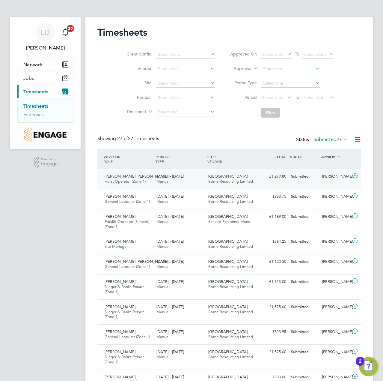
click at [355, 175] on icon at bounding box center [354, 175] width 7 height 5
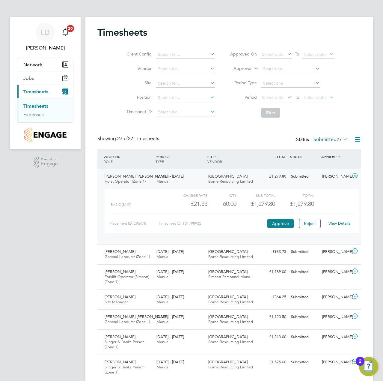
click at [343, 224] on link "View Details" at bounding box center [339, 223] width 22 height 5
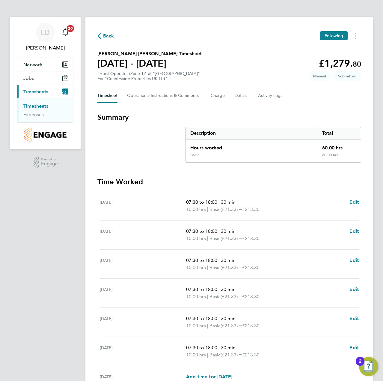
click at [170, 173] on section "Summary Description Total Hours worked 60.00 hrs Basic 60.00 hrs Time Worked [D…" at bounding box center [229, 264] width 264 height 304
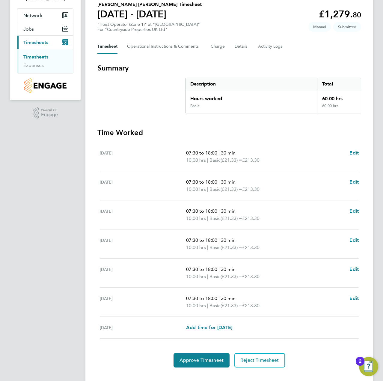
scroll to position [60, 0]
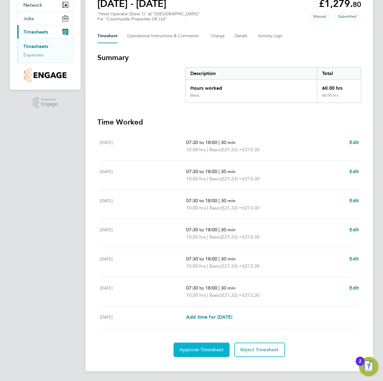
click at [197, 352] on button "Approve Timesheet" at bounding box center [202, 349] width 56 height 14
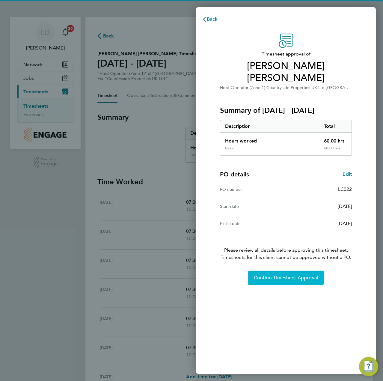
click at [285, 275] on span "Confirm Timesheet Approval" at bounding box center [286, 278] width 64 height 6
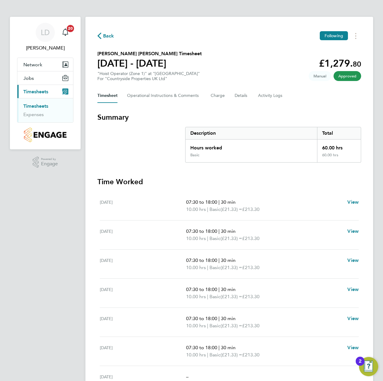
click at [106, 34] on span "Back" at bounding box center [108, 35] width 11 height 7
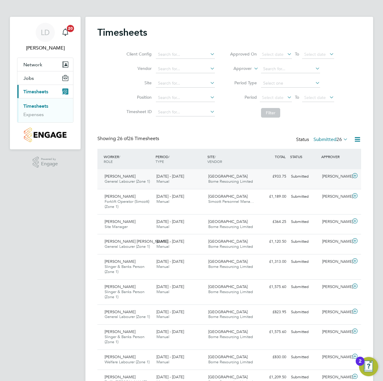
click at [355, 176] on icon at bounding box center [354, 175] width 7 height 5
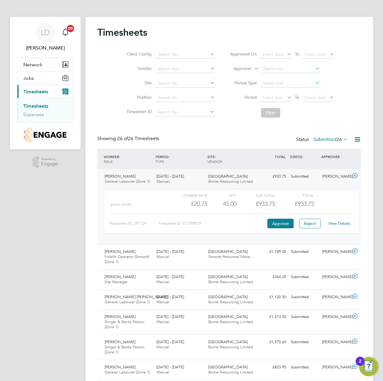
click at [341, 223] on link "View Details" at bounding box center [339, 223] width 22 height 5
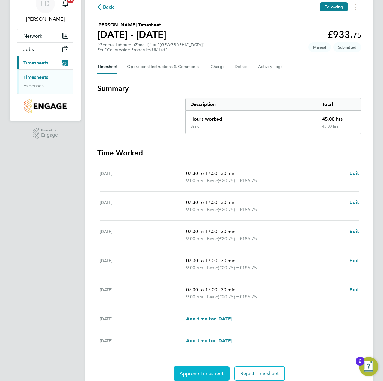
scroll to position [52, 0]
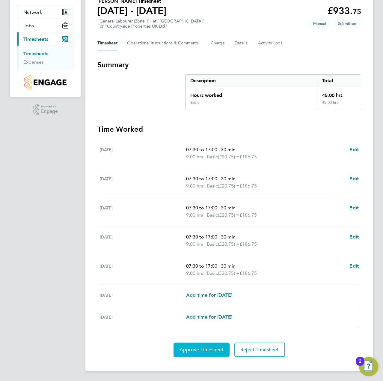
click at [191, 348] on span "Approve Timesheet" at bounding box center [202, 349] width 44 height 6
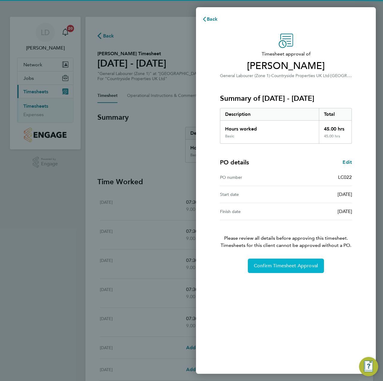
click at [270, 267] on span "Confirm Timesheet Approval" at bounding box center [286, 266] width 64 height 6
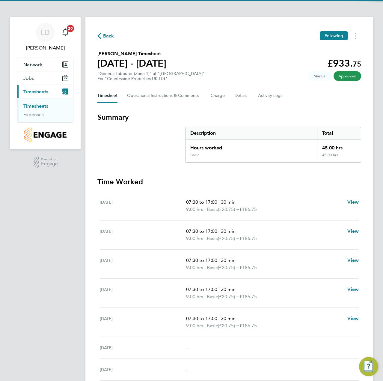
click at [106, 33] on span "Back" at bounding box center [108, 35] width 11 height 7
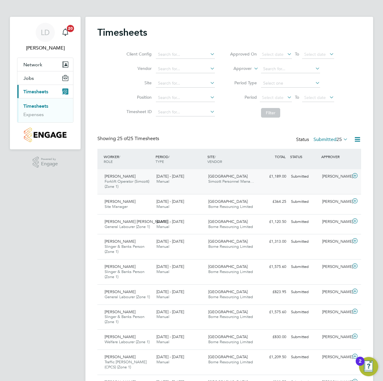
click at [355, 175] on icon at bounding box center [354, 175] width 7 height 5
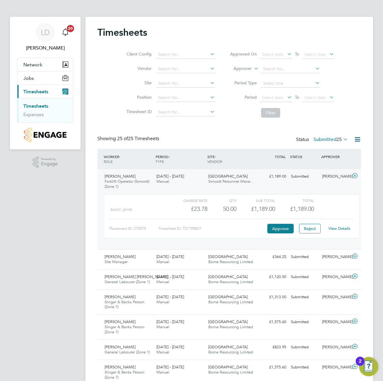
click at [341, 227] on link "View Details" at bounding box center [339, 228] width 22 height 5
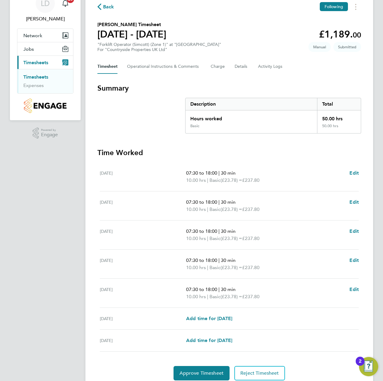
scroll to position [52, 0]
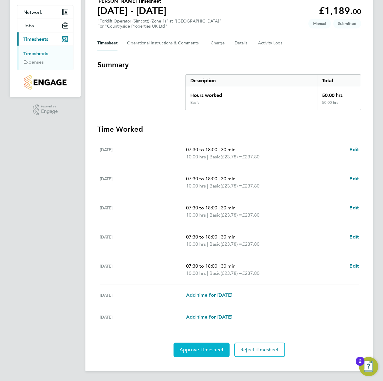
click at [200, 343] on button "Approve Timesheet" at bounding box center [202, 349] width 56 height 14
click at [199, 344] on button "Approve Timesheet" at bounding box center [202, 349] width 56 height 14
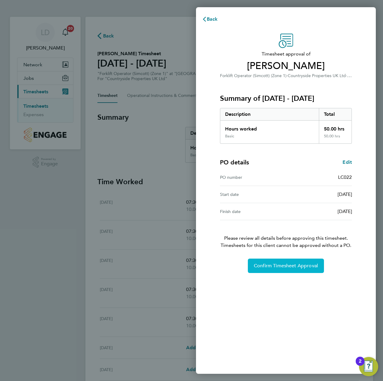
click at [277, 270] on button "Confirm Timesheet Approval" at bounding box center [286, 265] width 76 height 14
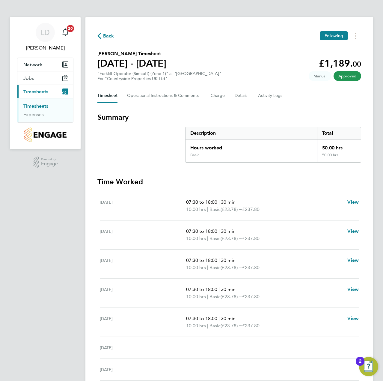
click at [111, 37] on span "Back" at bounding box center [108, 35] width 11 height 7
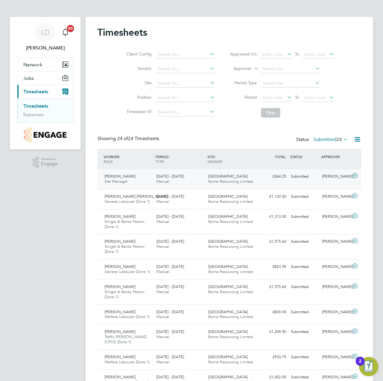
click at [354, 176] on icon at bounding box center [354, 175] width 7 height 5
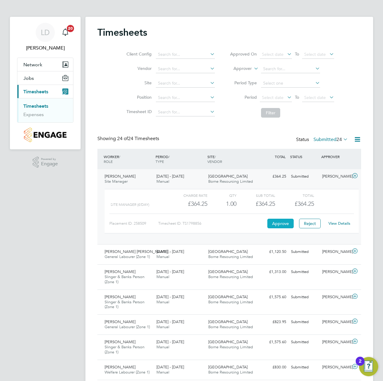
click at [288, 222] on button "Approve" at bounding box center [280, 223] width 26 height 10
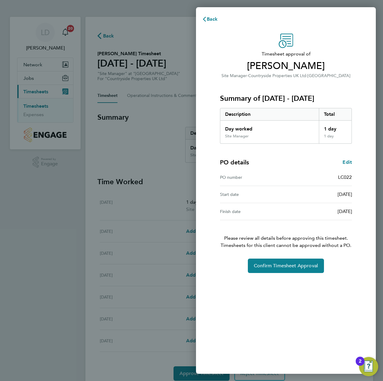
click at [272, 273] on div "Timesheet approval of Venton Clarke Site Manager · Countryside Properties UK Lt…" at bounding box center [286, 199] width 180 height 347
click at [275, 268] on span "Confirm Timesheet Approval" at bounding box center [286, 266] width 64 height 6
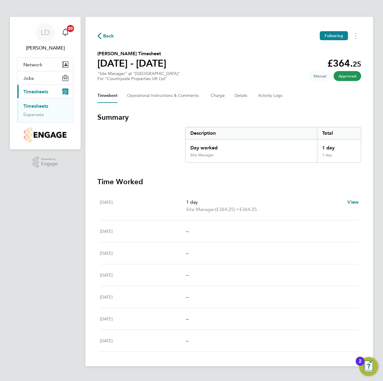
click at [107, 37] on span "Back" at bounding box center [108, 35] width 11 height 7
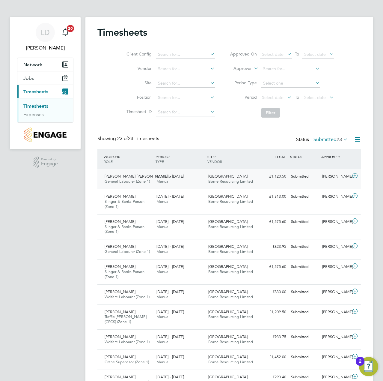
click at [356, 175] on icon at bounding box center [354, 175] width 7 height 5
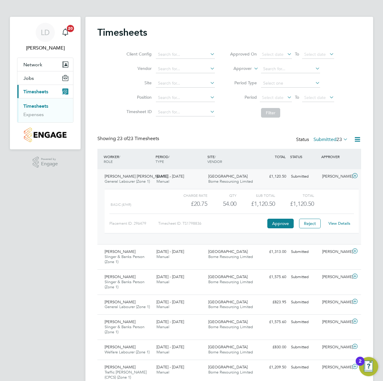
click at [341, 223] on link "View Details" at bounding box center [339, 223] width 22 height 5
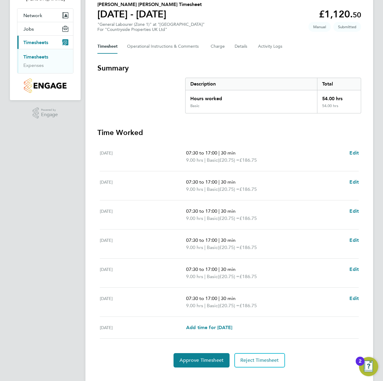
scroll to position [60, 0]
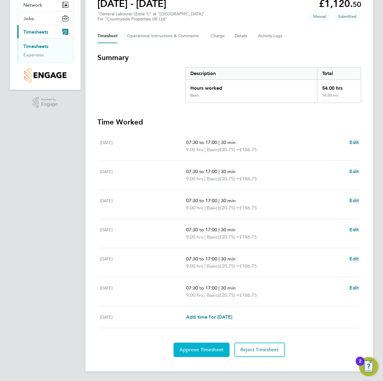
drag, startPoint x: 184, startPoint y: 351, endPoint x: 231, endPoint y: 349, distance: 47.1
click at [185, 351] on span "Approve Timesheet" at bounding box center [202, 349] width 44 height 6
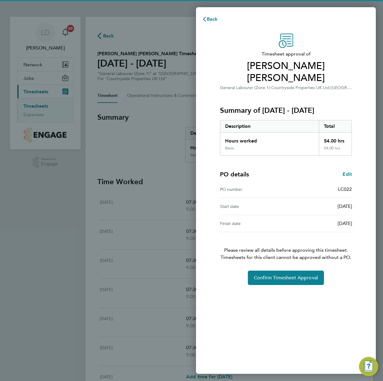
click at [272, 286] on div "Timesheet approval of [PERSON_NAME] [PERSON_NAME] General Labourer (Zone 1) · C…" at bounding box center [286, 199] width 180 height 347
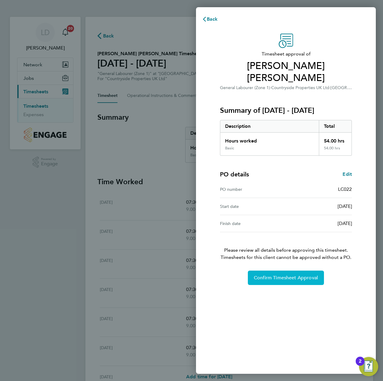
click at [270, 279] on span "Confirm Timesheet Approval" at bounding box center [286, 278] width 64 height 6
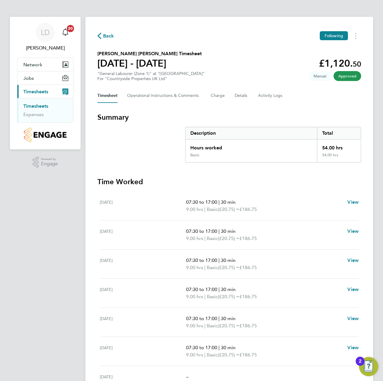
click at [108, 35] on span "Back" at bounding box center [108, 35] width 11 height 7
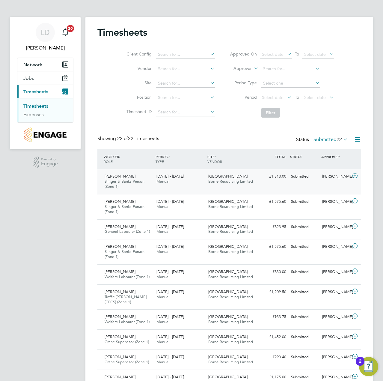
click at [357, 174] on icon at bounding box center [354, 175] width 7 height 5
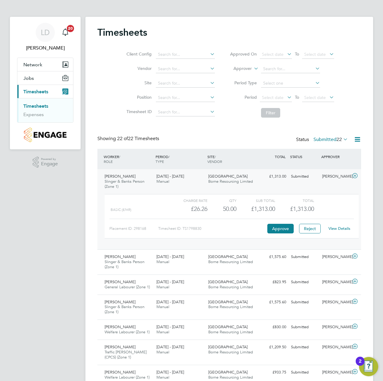
click at [340, 224] on div "View Details" at bounding box center [339, 229] width 29 height 10
click at [339, 227] on link "View Details" at bounding box center [339, 228] width 22 height 5
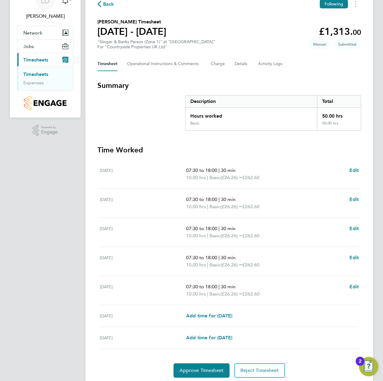
scroll to position [52, 0]
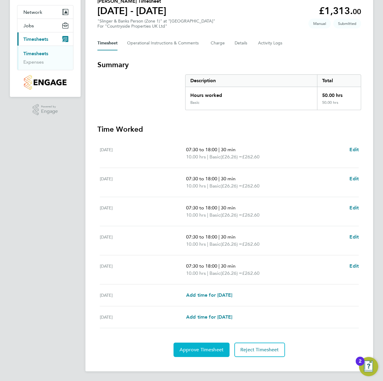
click at [192, 352] on span "Approve Timesheet" at bounding box center [202, 349] width 44 height 6
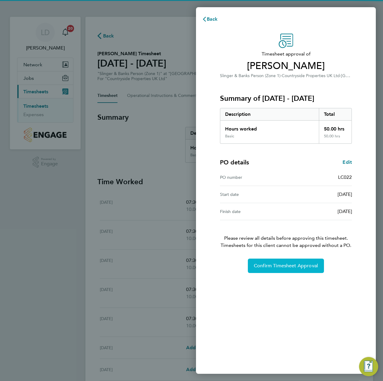
click at [269, 266] on span "Confirm Timesheet Approval" at bounding box center [286, 266] width 64 height 6
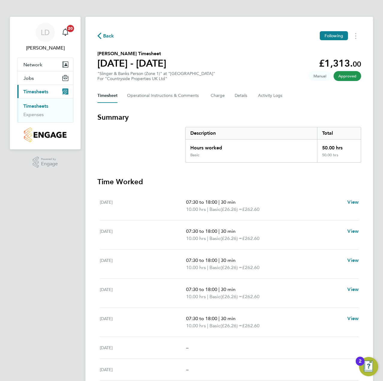
click at [107, 34] on span "Back" at bounding box center [108, 35] width 11 height 7
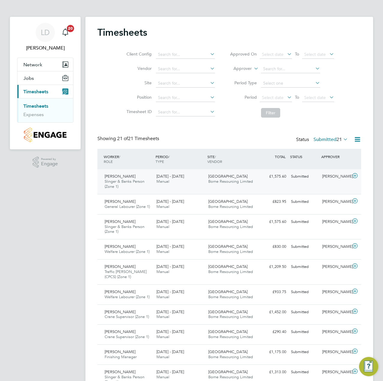
click at [358, 176] on icon at bounding box center [354, 175] width 7 height 5
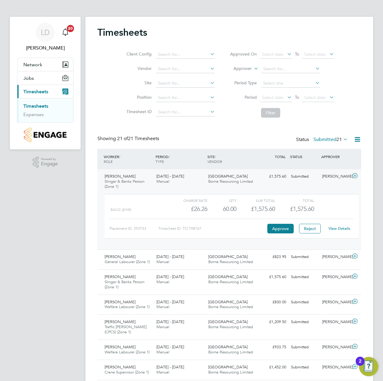
click at [336, 227] on link "View Details" at bounding box center [339, 228] width 22 height 5
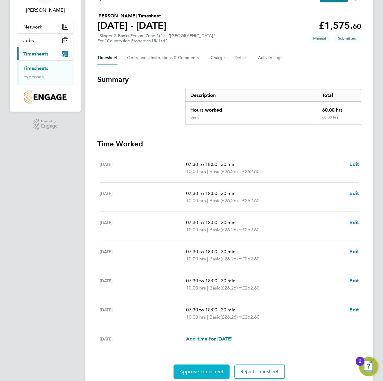
scroll to position [60, 0]
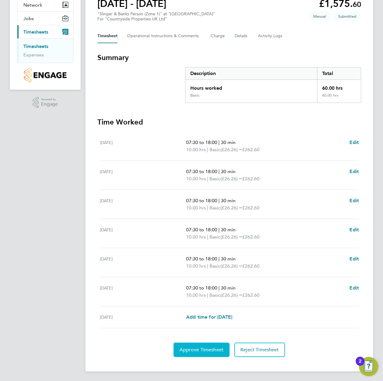
drag, startPoint x: 170, startPoint y: 343, endPoint x: 175, endPoint y: 344, distance: 5.1
click at [170, 343] on div "Approve Timesheet Reject Timesheet" at bounding box center [229, 349] width 264 height 14
click at [193, 348] on span "Approve Timesheet" at bounding box center [202, 349] width 44 height 6
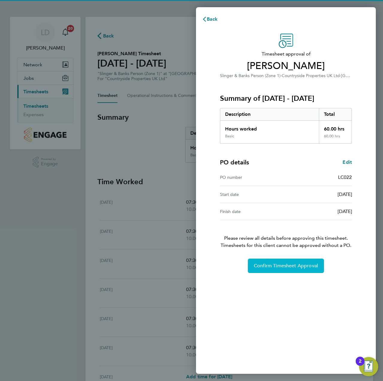
drag, startPoint x: 259, startPoint y: 255, endPoint x: 264, endPoint y: 264, distance: 9.8
click at [261, 258] on div "Timesheet approval of Allen Lamptey Slinger & Banks Person (Zone 1) · Countrysi…" at bounding box center [286, 153] width 146 height 239
click at [264, 264] on span "Confirm Timesheet Approval" at bounding box center [286, 266] width 64 height 6
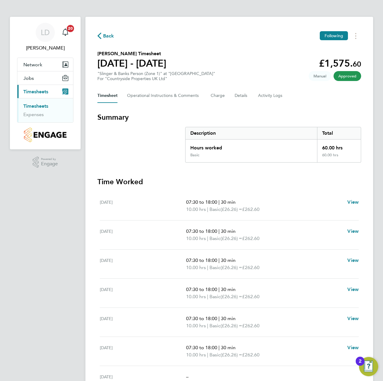
click at [108, 33] on span "Back" at bounding box center [108, 35] width 11 height 7
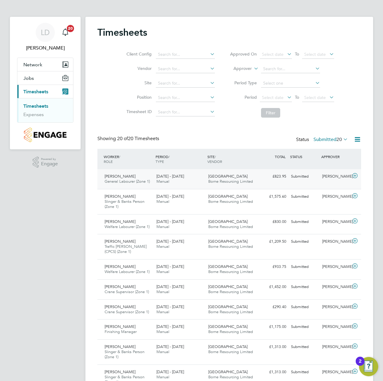
click at [356, 175] on icon at bounding box center [354, 175] width 7 height 5
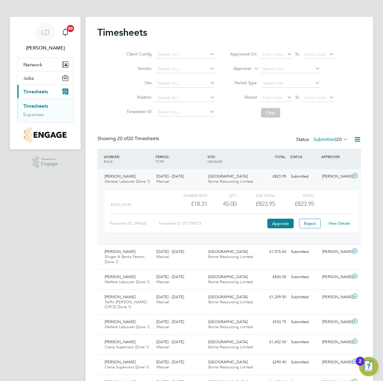
click at [342, 224] on link "View Details" at bounding box center [339, 223] width 22 height 5
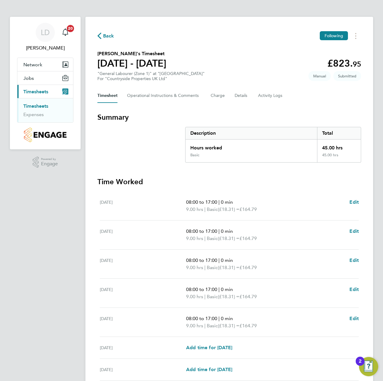
scroll to position [52, 0]
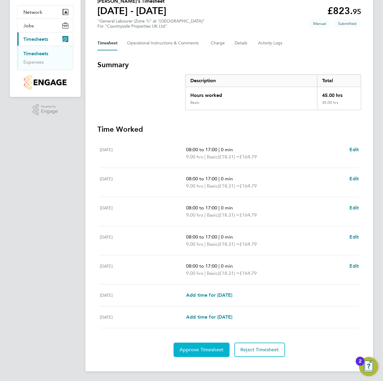
click at [191, 351] on span "Approve Timesheet" at bounding box center [202, 349] width 44 height 6
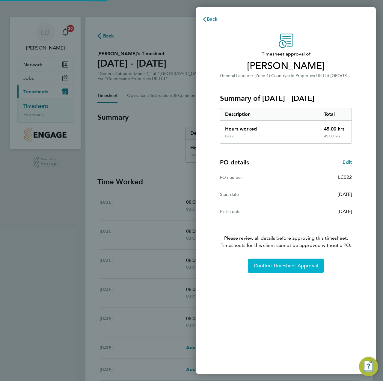
click at [269, 262] on button "Confirm Timesheet Approval" at bounding box center [286, 265] width 76 height 14
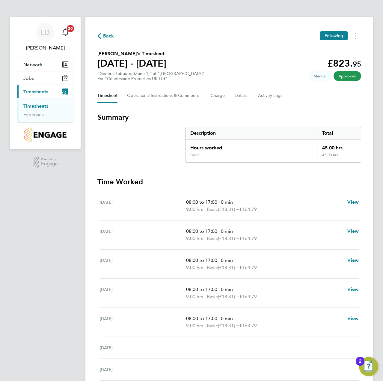
click at [108, 37] on span "Back" at bounding box center [108, 35] width 11 height 7
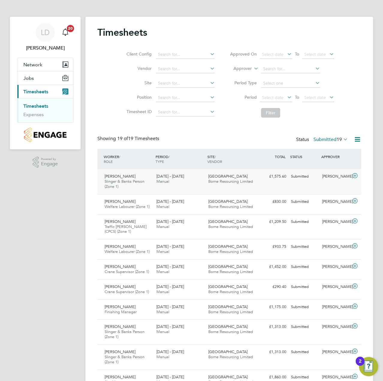
click at [355, 175] on icon at bounding box center [354, 175] width 7 height 5
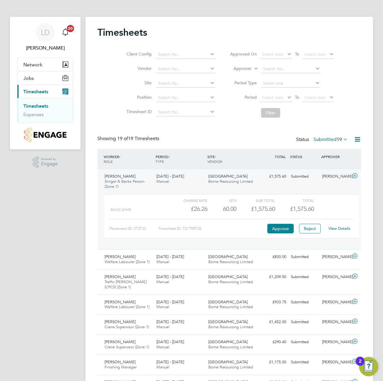
click at [332, 228] on link "View Details" at bounding box center [339, 228] width 22 height 5
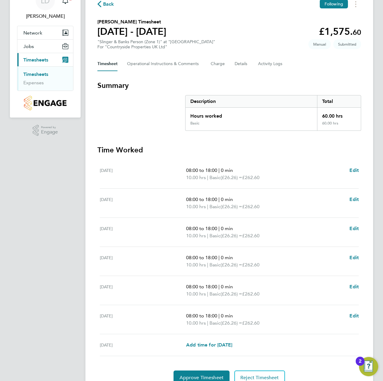
scroll to position [60, 0]
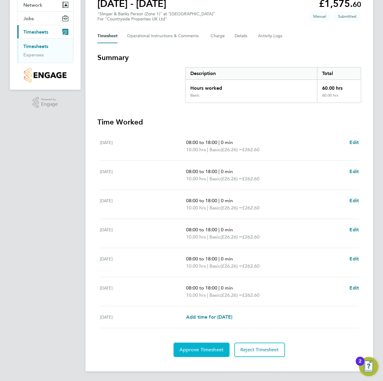
drag, startPoint x: 190, startPoint y: 347, endPoint x: 206, endPoint y: 340, distance: 17.0
click at [190, 347] on span "Approve Timesheet" at bounding box center [202, 349] width 44 height 6
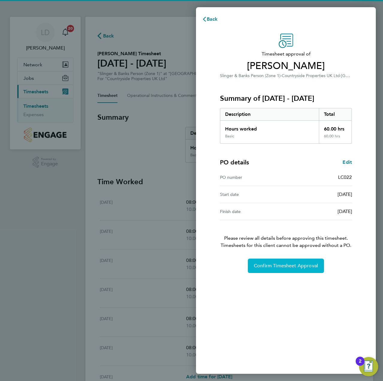
click at [280, 264] on span "Confirm Timesheet Approval" at bounding box center [286, 266] width 64 height 6
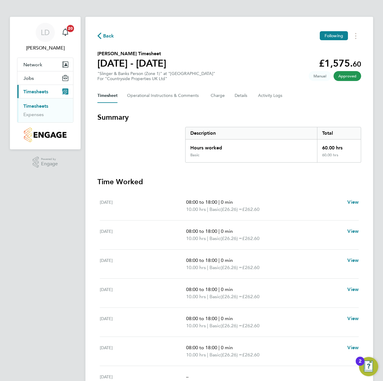
click at [108, 37] on span "Back" at bounding box center [108, 35] width 11 height 7
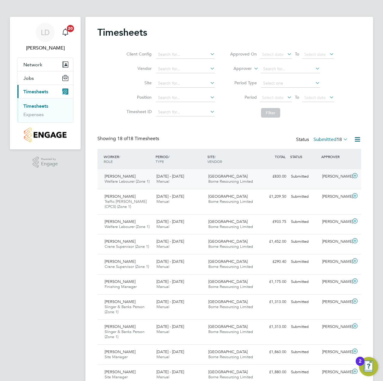
click at [355, 176] on icon at bounding box center [354, 175] width 7 height 5
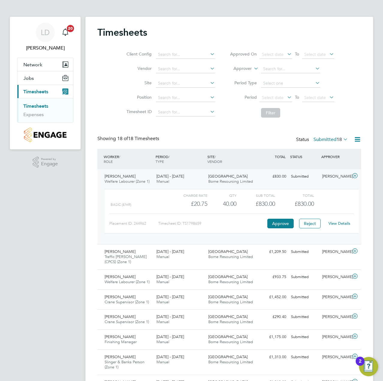
click at [344, 221] on link "View Details" at bounding box center [339, 223] width 22 height 5
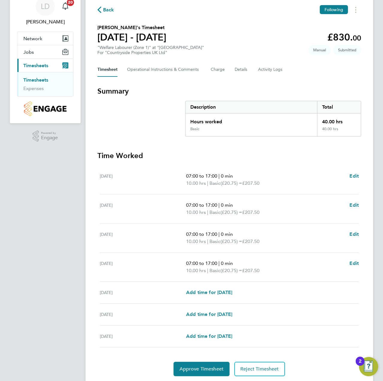
scroll to position [45, 0]
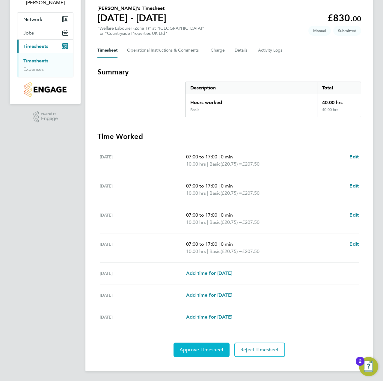
click at [197, 350] on span "Approve Timesheet" at bounding box center [202, 349] width 44 height 6
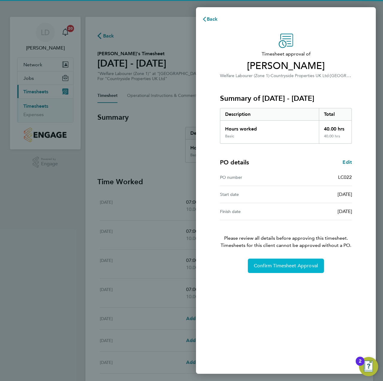
click at [280, 264] on span "Confirm Timesheet Approval" at bounding box center [286, 266] width 64 height 6
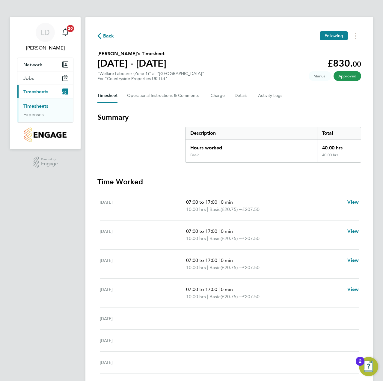
click at [105, 35] on span "Back" at bounding box center [108, 35] width 11 height 7
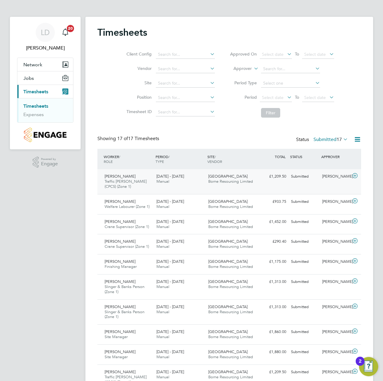
click at [357, 175] on icon at bounding box center [354, 175] width 7 height 5
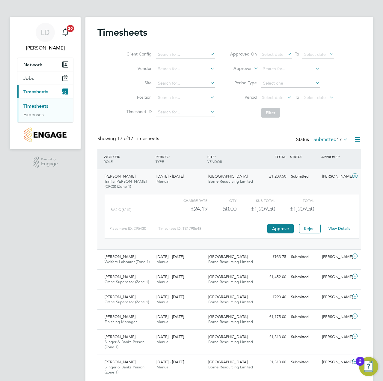
click at [341, 227] on link "View Details" at bounding box center [339, 228] width 22 height 5
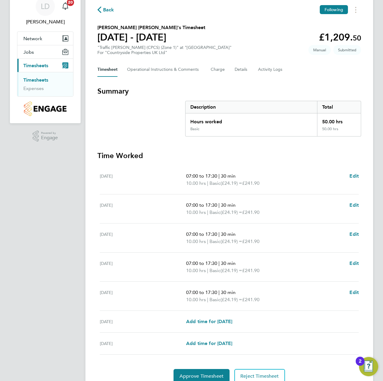
scroll to position [52, 0]
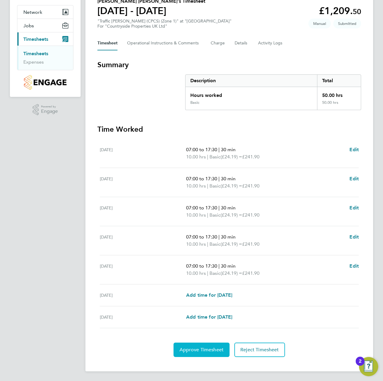
drag, startPoint x: 192, startPoint y: 352, endPoint x: 198, endPoint y: 349, distance: 7.0
click at [192, 352] on span "Approve Timesheet" at bounding box center [202, 349] width 44 height 6
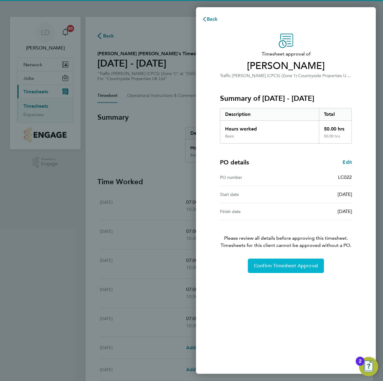
click at [278, 263] on span "Confirm Timesheet Approval" at bounding box center [286, 266] width 64 height 6
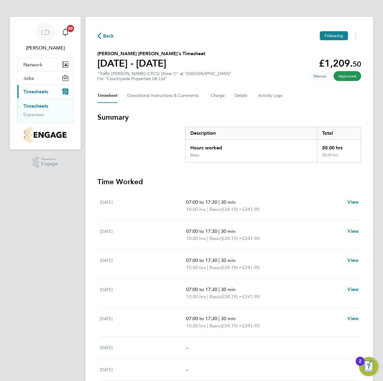
click at [106, 35] on span "Back" at bounding box center [108, 35] width 11 height 7
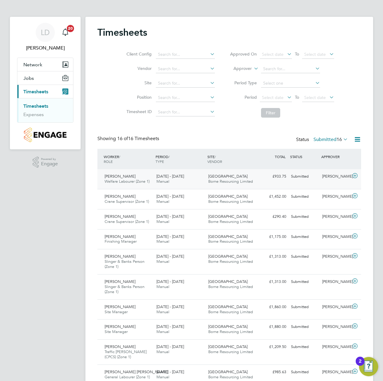
click at [355, 176] on icon at bounding box center [354, 175] width 7 height 5
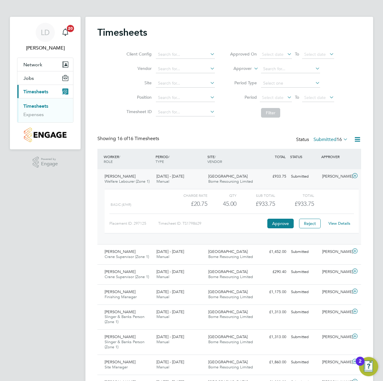
click at [339, 222] on link "View Details" at bounding box center [339, 223] width 22 height 5
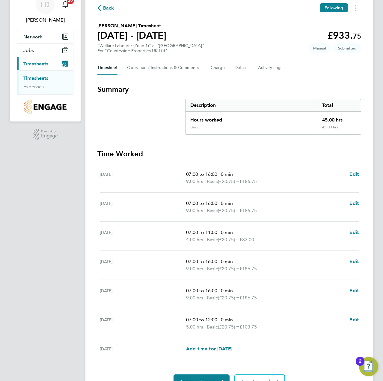
scroll to position [60, 0]
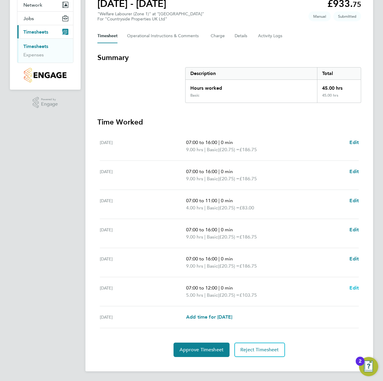
click at [352, 288] on span "Edit" at bounding box center [353, 288] width 9 height 6
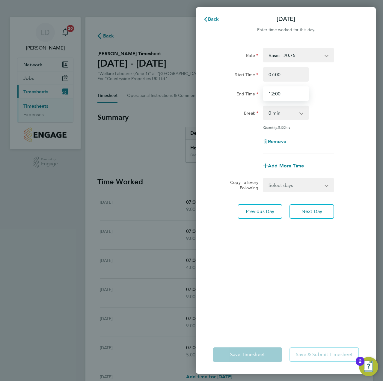
click at [273, 93] on input "12:00" at bounding box center [286, 93] width 46 height 14
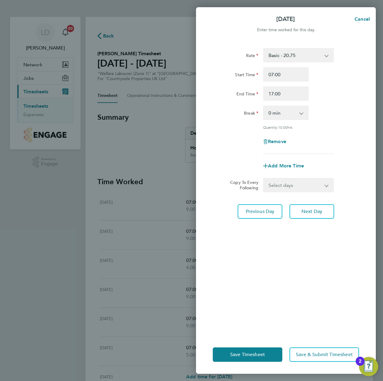
click at [340, 121] on div "Rate Basic - 20.75 Start Time 07:00 End Time 17:00 Break 0 min 15 min 30 min 45…" at bounding box center [286, 101] width 146 height 106
click at [273, 92] on input "17:00" at bounding box center [286, 93] width 46 height 14
type input "16:00"
drag, startPoint x: 321, startPoint y: 112, endPoint x: 325, endPoint y: 111, distance: 3.9
click at [322, 111] on div "Break 0 min 15 min 30 min 45 min 60 min 75 min 90 min" at bounding box center [285, 112] width 151 height 14
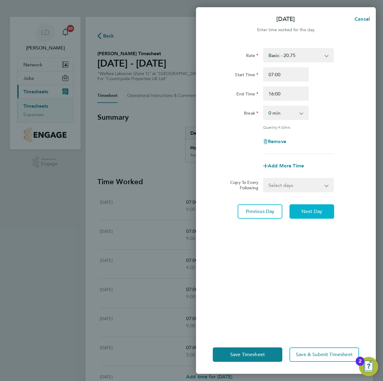
click at [303, 214] on button "Next Day" at bounding box center [311, 211] width 45 height 14
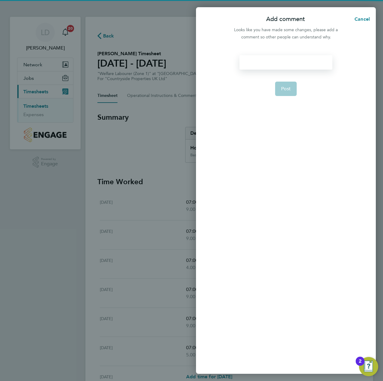
click at [274, 58] on div at bounding box center [285, 62] width 93 height 14
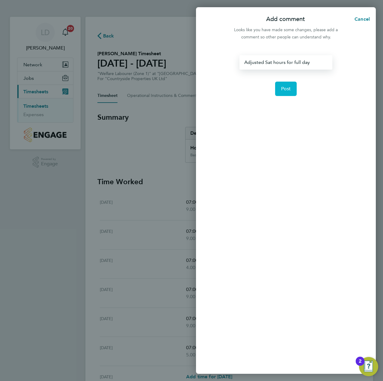
drag, startPoint x: 285, startPoint y: 95, endPoint x: 285, endPoint y: 91, distance: 4.8
click at [285, 93] on button "Post" at bounding box center [286, 89] width 22 height 14
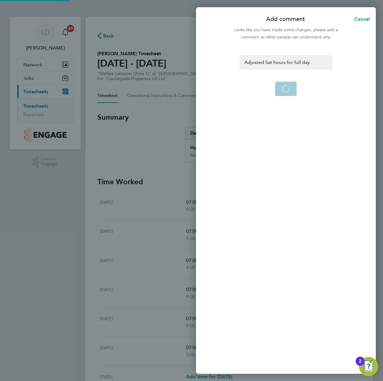
select select "30"
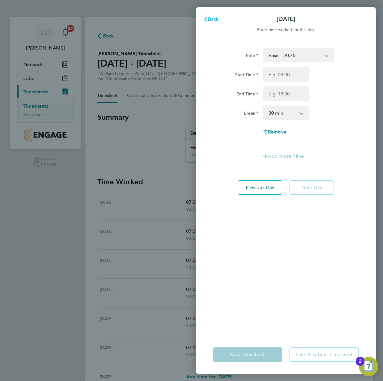
click at [212, 16] on button "Back" at bounding box center [211, 19] width 28 height 12
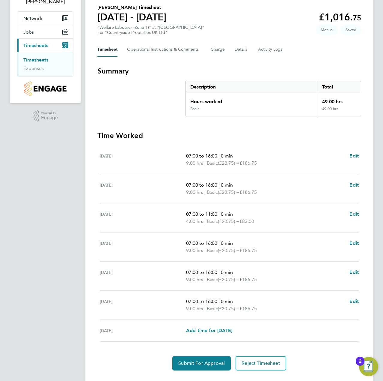
scroll to position [60, 0]
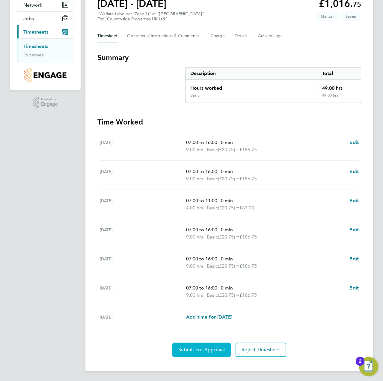
click at [203, 346] on button "Submit For Approval" at bounding box center [201, 349] width 58 height 14
click at [191, 349] on span "Approve Timesheet" at bounding box center [202, 349] width 44 height 6
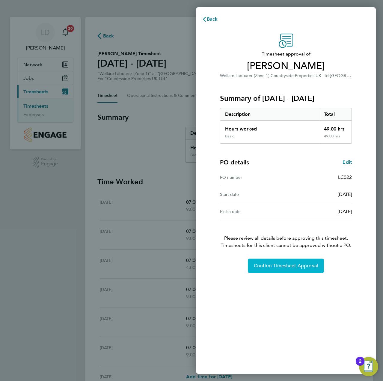
click at [281, 268] on span "Confirm Timesheet Approval" at bounding box center [286, 266] width 64 height 6
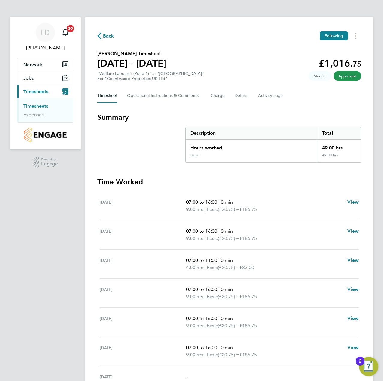
click at [104, 35] on span "Back" at bounding box center [108, 35] width 11 height 7
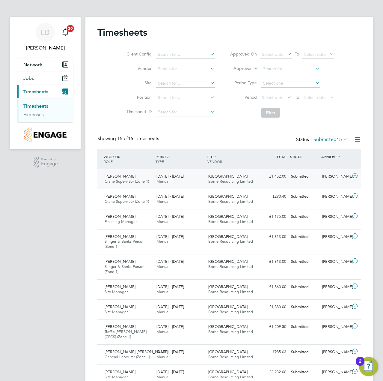
click at [355, 175] on icon at bounding box center [354, 175] width 7 height 5
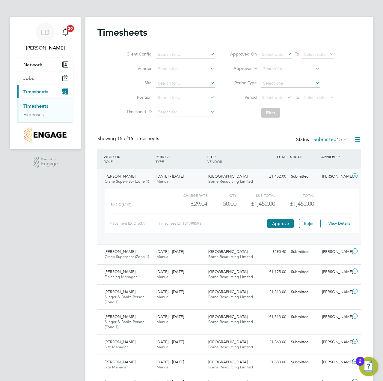
click at [337, 225] on link "View Details" at bounding box center [339, 223] width 22 height 5
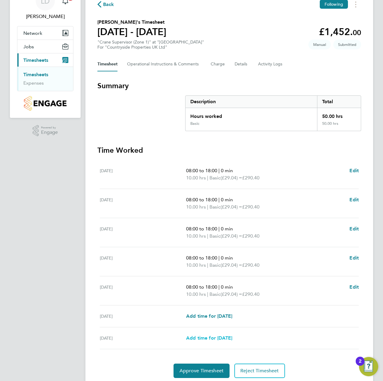
scroll to position [52, 0]
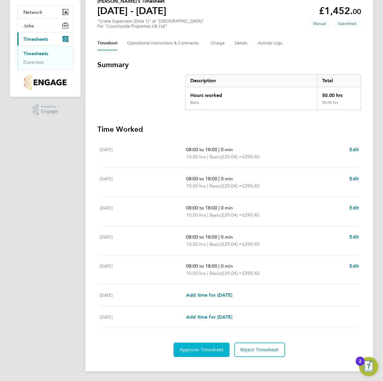
click at [192, 348] on span "Approve Timesheet" at bounding box center [202, 349] width 44 height 6
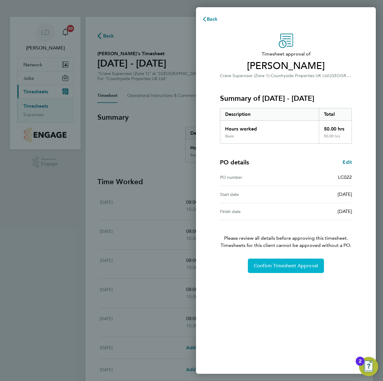
click at [281, 267] on span "Confirm Timesheet Approval" at bounding box center [286, 266] width 64 height 6
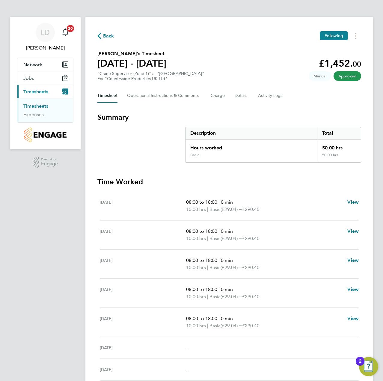
click at [108, 36] on span "Back" at bounding box center [108, 35] width 11 height 7
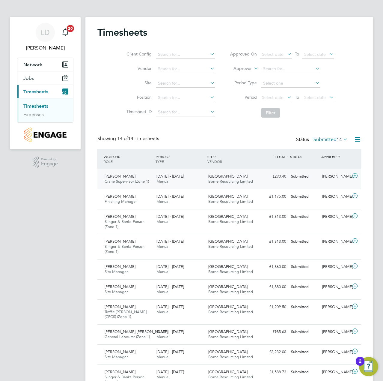
click at [355, 174] on icon at bounding box center [354, 175] width 7 height 5
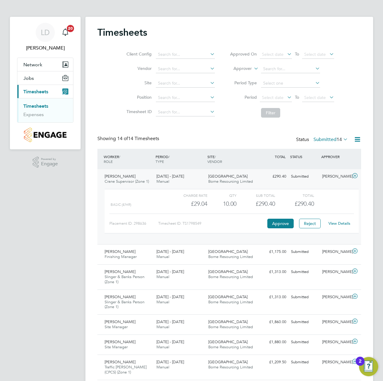
click at [337, 224] on link "View Details" at bounding box center [339, 223] width 22 height 5
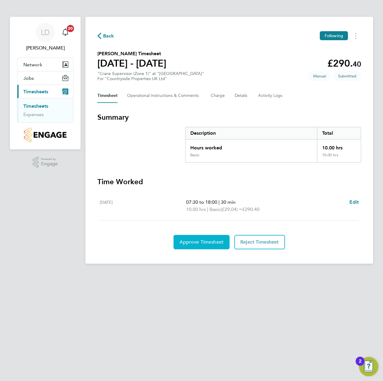
click at [206, 241] on span "Approve Timesheet" at bounding box center [202, 242] width 44 height 6
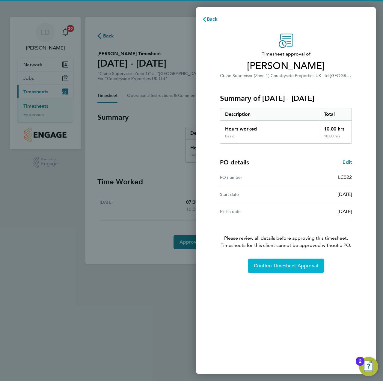
click at [282, 267] on span "Confirm Timesheet Approval" at bounding box center [286, 266] width 64 height 6
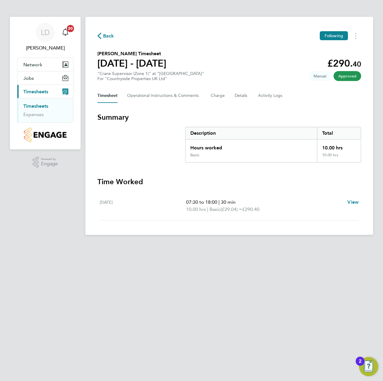
click at [105, 37] on span "Back" at bounding box center [108, 35] width 11 height 7
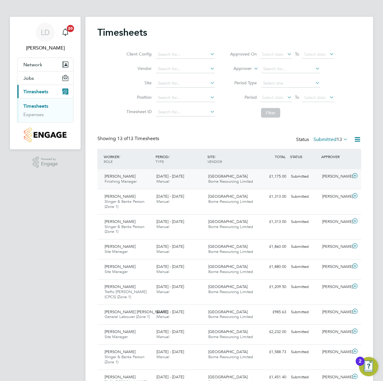
click at [354, 176] on icon at bounding box center [354, 175] width 7 height 5
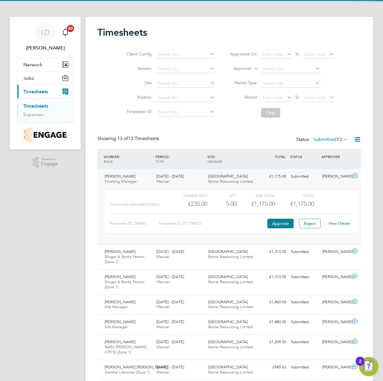
click at [340, 221] on link "View Details" at bounding box center [339, 223] width 22 height 5
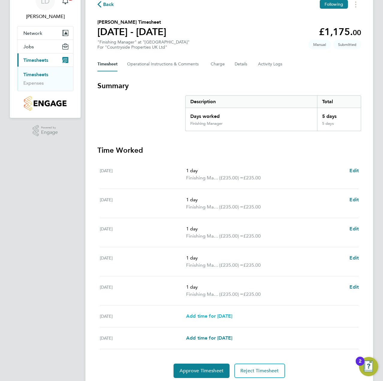
scroll to position [52, 0]
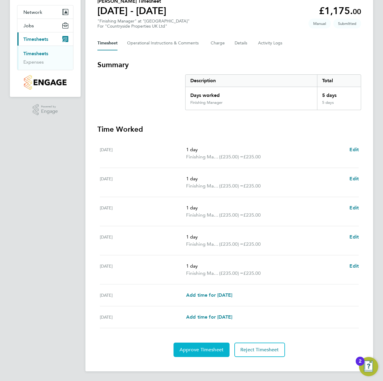
click at [198, 354] on button "Approve Timesheet" at bounding box center [202, 349] width 56 height 14
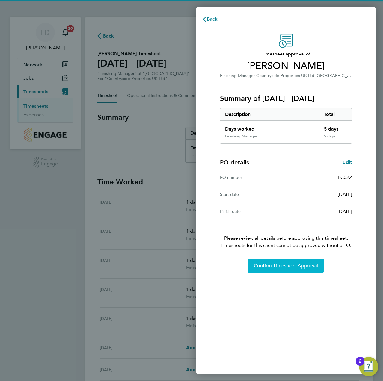
click at [279, 269] on button "Confirm Timesheet Approval" at bounding box center [286, 265] width 76 height 14
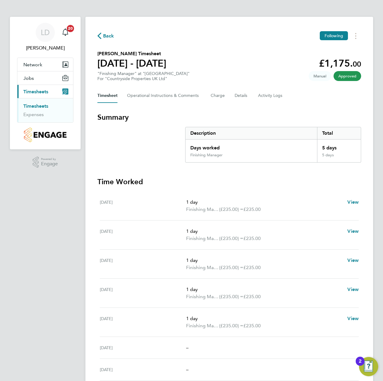
click at [105, 35] on span "Back" at bounding box center [108, 35] width 11 height 7
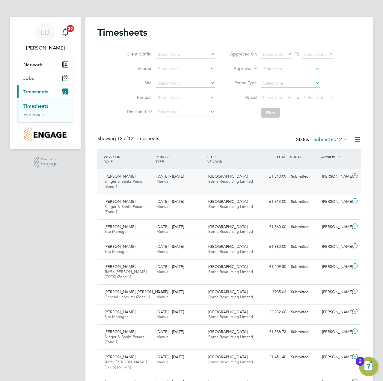
click at [355, 177] on icon at bounding box center [354, 175] width 7 height 5
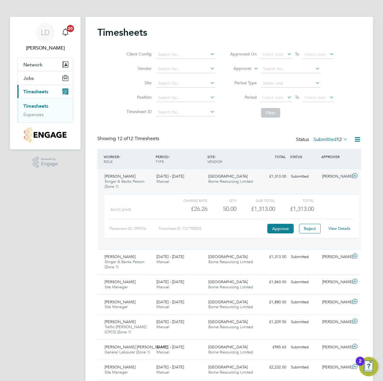
click at [340, 228] on link "View Details" at bounding box center [339, 228] width 22 height 5
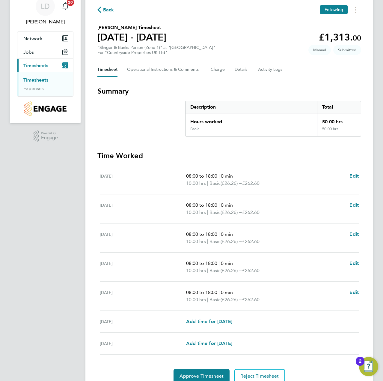
scroll to position [52, 0]
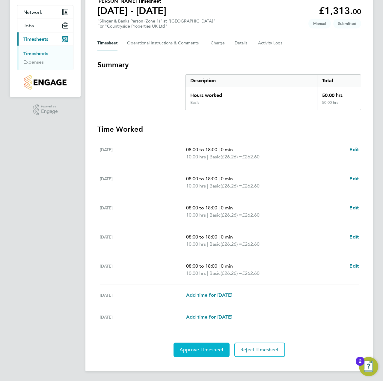
drag, startPoint x: 201, startPoint y: 353, endPoint x: 207, endPoint y: 349, distance: 6.8
click at [201, 353] on button "Approve Timesheet" at bounding box center [202, 349] width 56 height 14
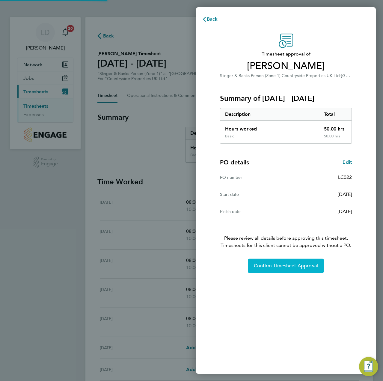
click at [289, 270] on button "Confirm Timesheet Approval" at bounding box center [286, 265] width 76 height 14
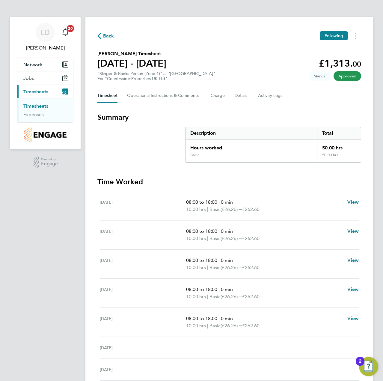
click at [109, 34] on span "Back" at bounding box center [108, 35] width 11 height 7
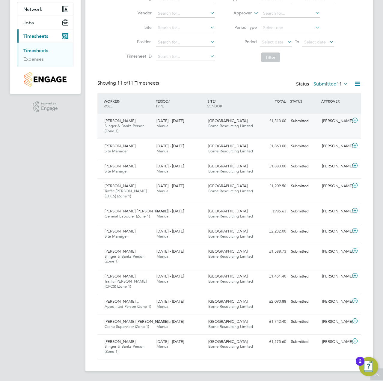
click at [355, 119] on icon at bounding box center [354, 120] width 7 height 5
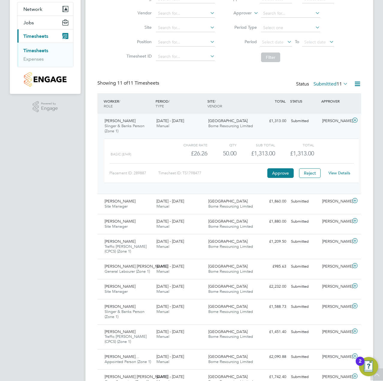
click at [339, 176] on div "View Details" at bounding box center [339, 173] width 29 height 10
click at [340, 172] on link "View Details" at bounding box center [339, 172] width 22 height 5
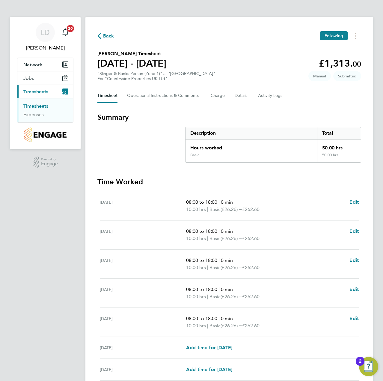
scroll to position [52, 0]
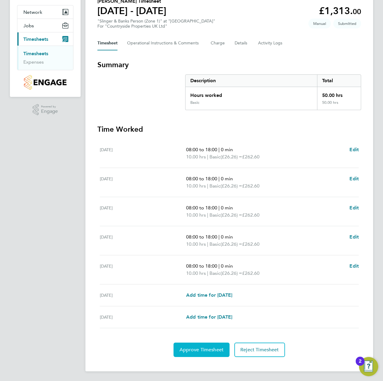
drag, startPoint x: 192, startPoint y: 351, endPoint x: 207, endPoint y: 348, distance: 15.2
click at [192, 351] on span "Approve Timesheet" at bounding box center [202, 349] width 44 height 6
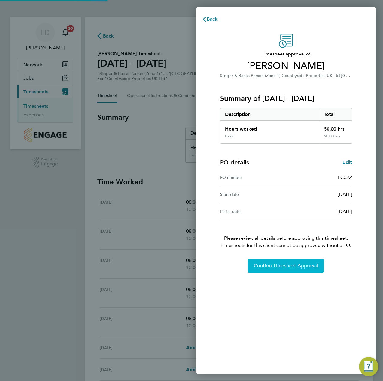
click at [278, 266] on span "Confirm Timesheet Approval" at bounding box center [286, 266] width 64 height 6
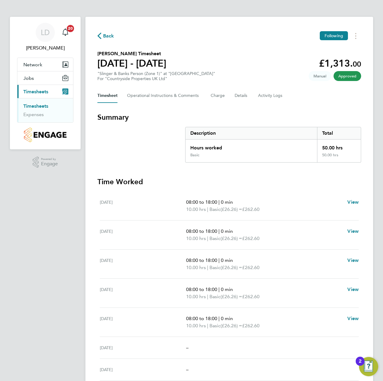
click at [106, 34] on span "Back" at bounding box center [108, 35] width 11 height 7
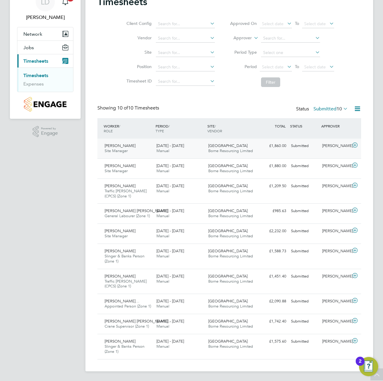
drag, startPoint x: 355, startPoint y: 145, endPoint x: 353, endPoint y: 149, distance: 4.4
click at [355, 145] on icon at bounding box center [354, 145] width 7 height 5
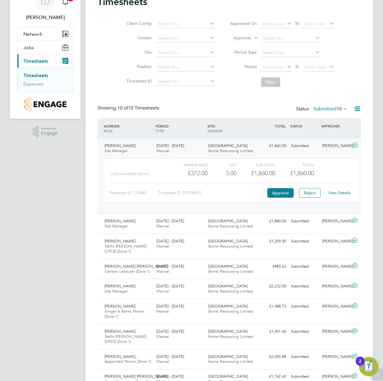
click at [341, 194] on link "View Details" at bounding box center [339, 192] width 22 height 5
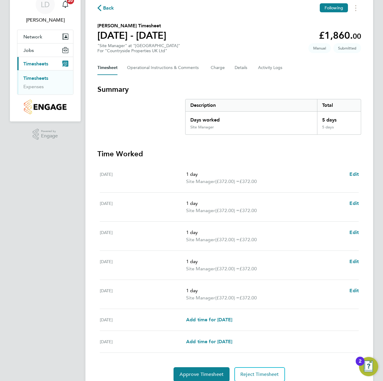
scroll to position [52, 0]
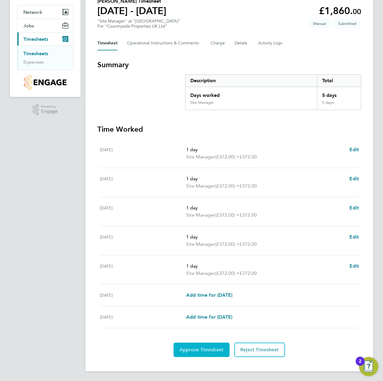
drag, startPoint x: 187, startPoint y: 345, endPoint x: 196, endPoint y: 343, distance: 8.8
click at [189, 346] on button "Approve Timesheet" at bounding box center [202, 349] width 56 height 14
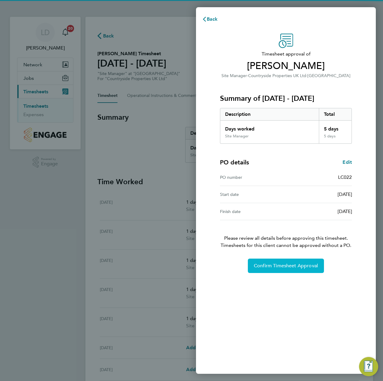
click at [273, 264] on span "Confirm Timesheet Approval" at bounding box center [286, 266] width 64 height 6
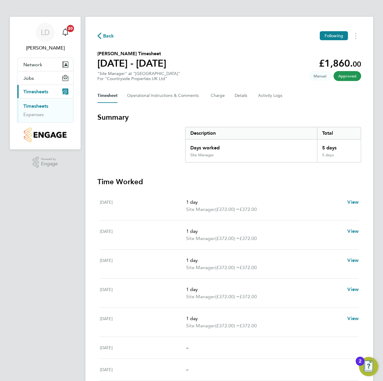
click at [113, 37] on span "Back" at bounding box center [108, 35] width 11 height 7
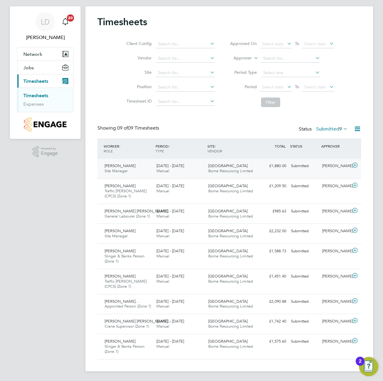
click at [354, 167] on icon at bounding box center [354, 165] width 7 height 5
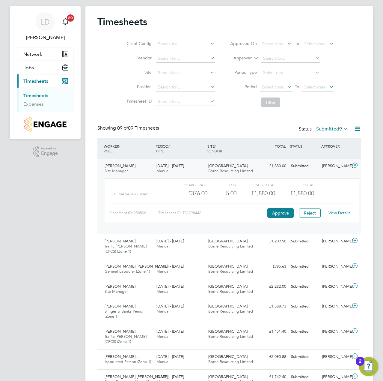
click at [334, 212] on link "View Details" at bounding box center [339, 212] width 22 height 5
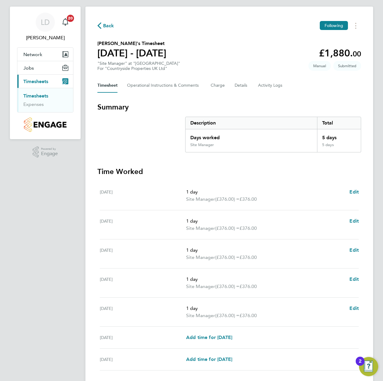
scroll to position [52, 0]
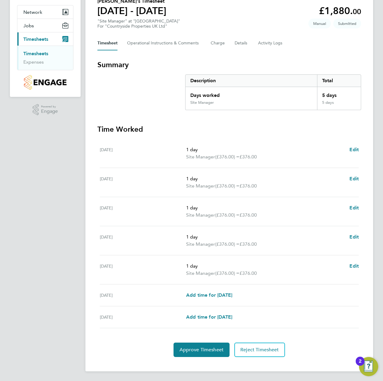
click at [199, 342] on section "Time Worked Mon 04 Aug 1 day Site Manager (£376.00) = £376.00 Edit Tue 05 Aug 1…" at bounding box center [229, 240] width 264 height 232
click at [198, 346] on button "Approve Timesheet" at bounding box center [202, 349] width 56 height 14
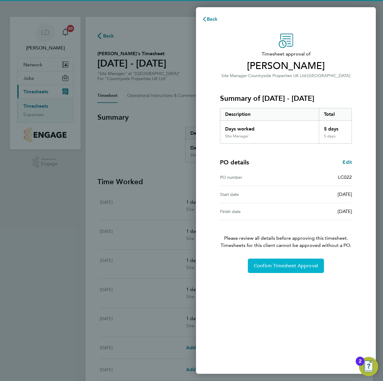
click at [273, 271] on button "Confirm Timesheet Approval" at bounding box center [286, 265] width 76 height 14
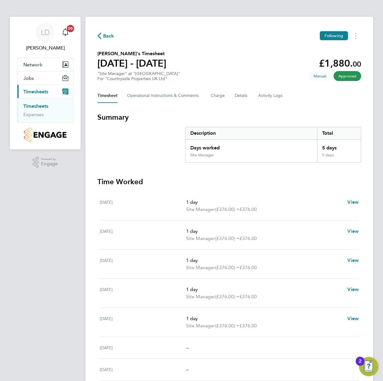
click at [107, 36] on span "Back" at bounding box center [108, 35] width 11 height 7
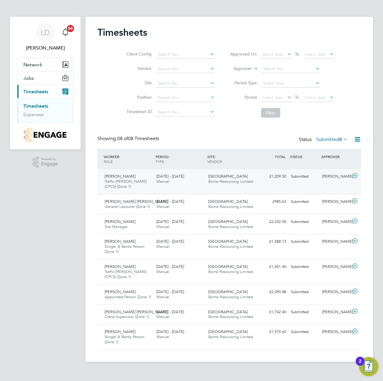
click at [356, 175] on icon at bounding box center [354, 175] width 7 height 5
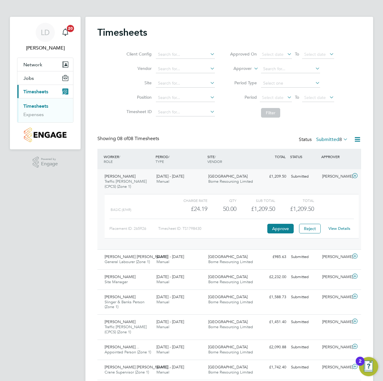
click at [344, 230] on link "View Details" at bounding box center [339, 228] width 22 height 5
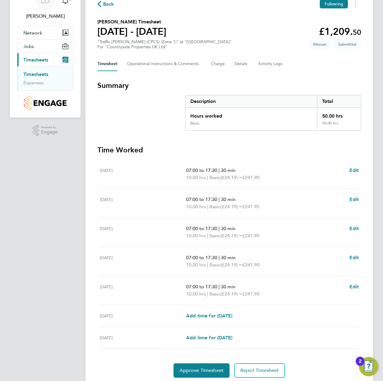
scroll to position [52, 0]
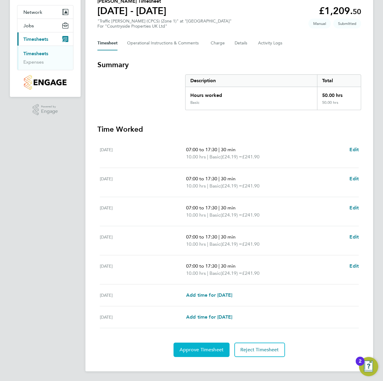
click at [186, 344] on button "Approve Timesheet" at bounding box center [202, 349] width 56 height 14
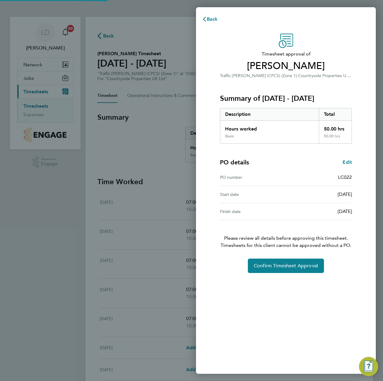
click at [287, 273] on div "Timesheet approval of [PERSON_NAME] Traffic [PERSON_NAME] (CPCS) (Zone 1) · Cou…" at bounding box center [286, 199] width 180 height 347
click at [289, 266] on span "Confirm Timesheet Approval" at bounding box center [286, 266] width 64 height 6
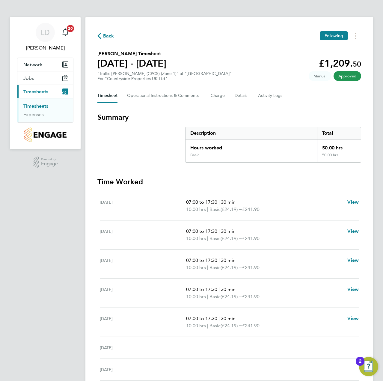
click at [105, 36] on span "Back" at bounding box center [108, 35] width 11 height 7
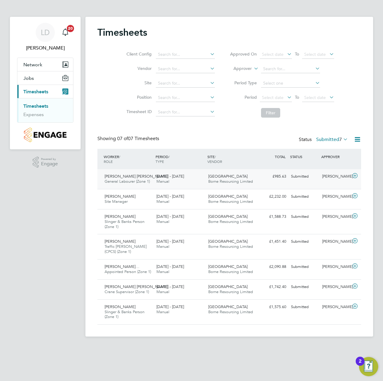
click at [355, 176] on icon at bounding box center [354, 175] width 7 height 5
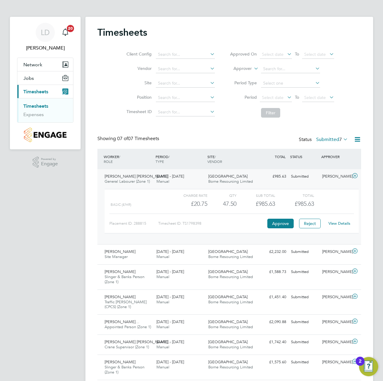
click at [346, 224] on link "View Details" at bounding box center [339, 223] width 22 height 5
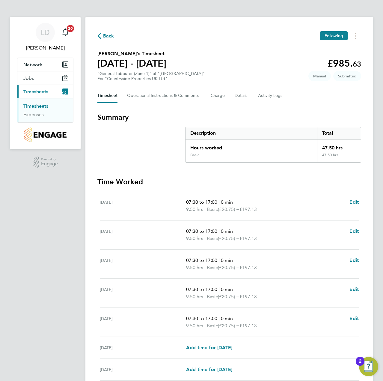
scroll to position [52, 0]
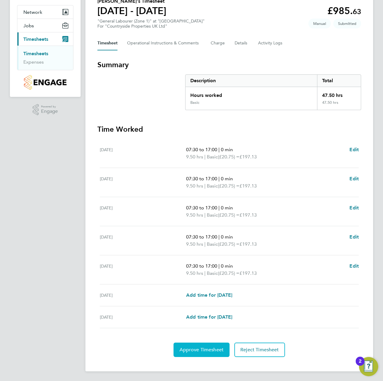
drag, startPoint x: 192, startPoint y: 349, endPoint x: 197, endPoint y: 348, distance: 4.6
click at [194, 349] on span "Approve Timesheet" at bounding box center [202, 349] width 44 height 6
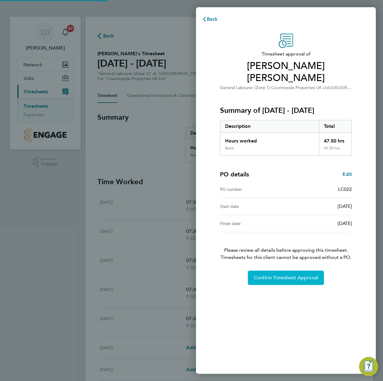
click at [284, 275] on span "Confirm Timesheet Approval" at bounding box center [286, 278] width 64 height 6
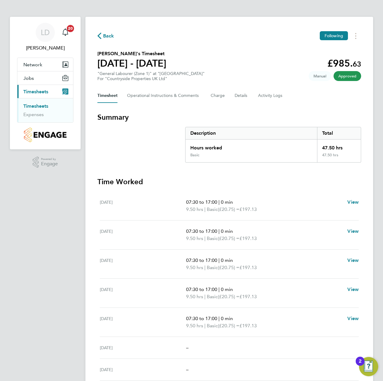
click at [107, 34] on span "Back" at bounding box center [108, 35] width 11 height 7
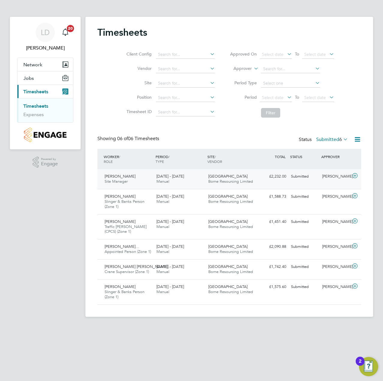
click at [355, 176] on icon at bounding box center [354, 175] width 7 height 5
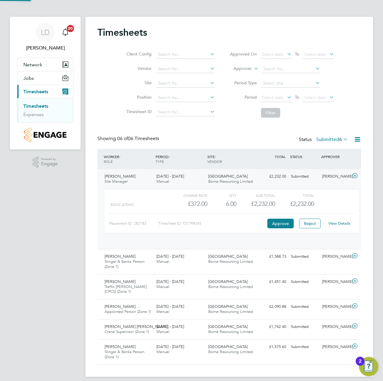
scroll to position [10, 58]
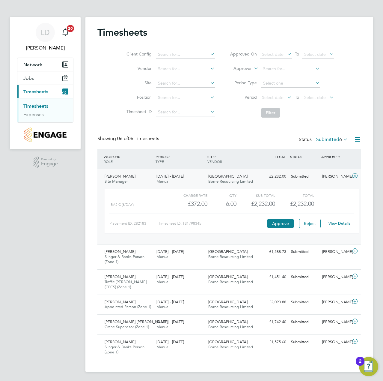
click at [350, 222] on div "View Details" at bounding box center [339, 223] width 29 height 10
click at [347, 223] on link "View Details" at bounding box center [339, 223] width 22 height 5
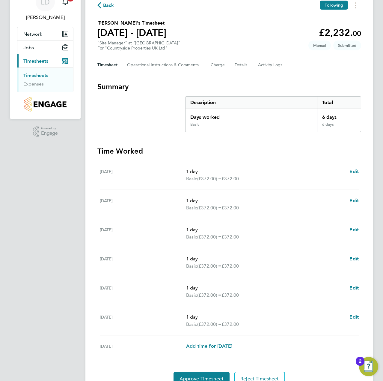
scroll to position [60, 0]
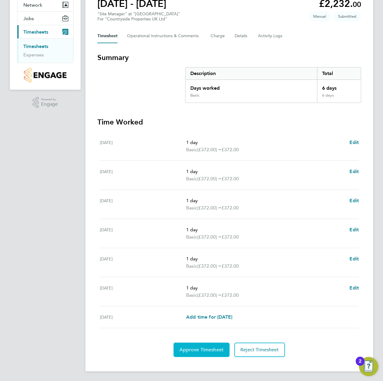
click at [190, 355] on button "Approve Timesheet" at bounding box center [202, 349] width 56 height 14
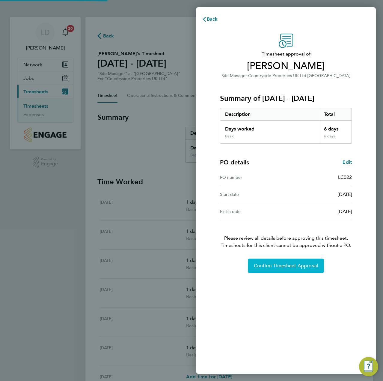
click at [272, 263] on span "Confirm Timesheet Approval" at bounding box center [286, 266] width 64 height 6
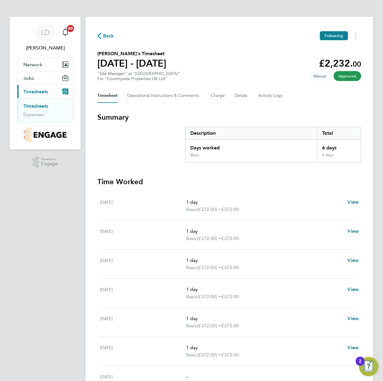
click at [110, 33] on span "Back" at bounding box center [108, 35] width 11 height 7
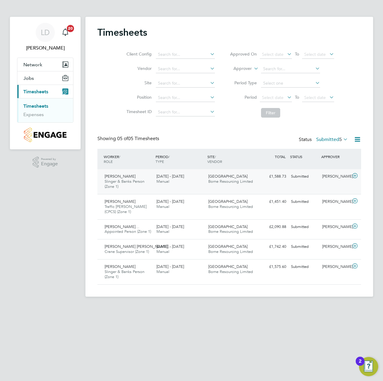
click at [356, 176] on icon at bounding box center [354, 175] width 7 height 5
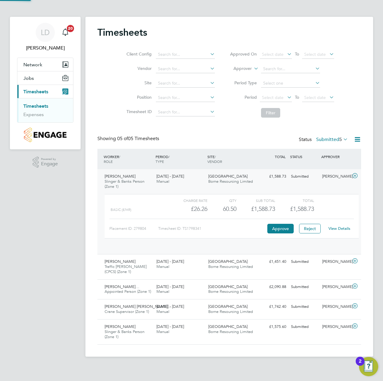
scroll to position [10, 58]
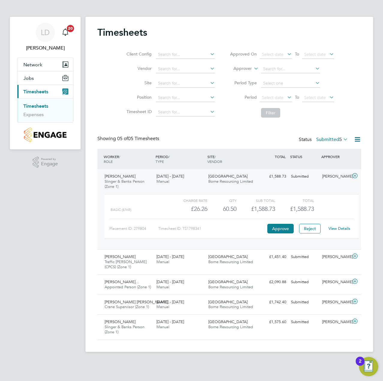
click at [342, 229] on link "View Details" at bounding box center [339, 228] width 22 height 5
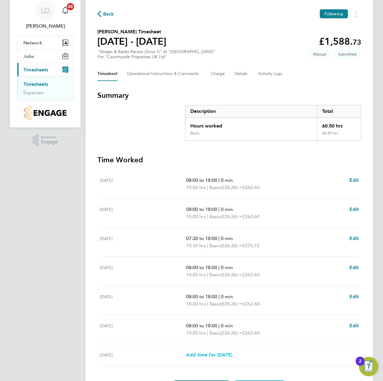
scroll to position [60, 0]
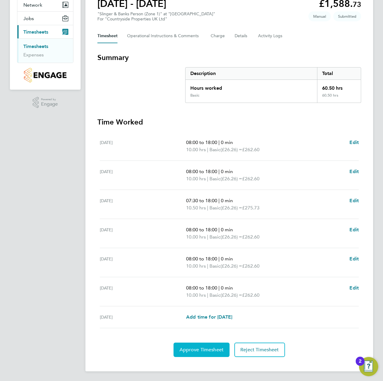
drag, startPoint x: 192, startPoint y: 345, endPoint x: 245, endPoint y: 335, distance: 54.2
click at [194, 345] on button "Approve Timesheet" at bounding box center [202, 349] width 56 height 14
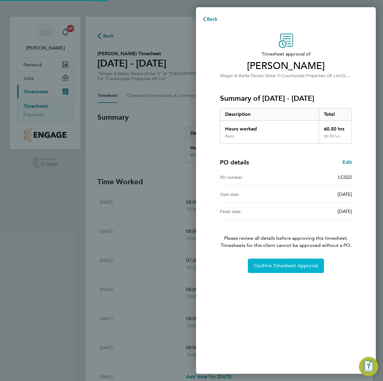
click at [275, 266] on span "Confirm Timesheet Approval" at bounding box center [286, 266] width 64 height 6
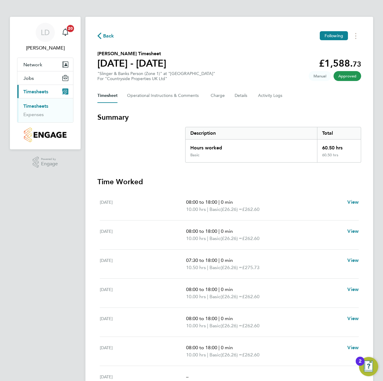
click at [107, 35] on span "Back" at bounding box center [108, 35] width 11 height 7
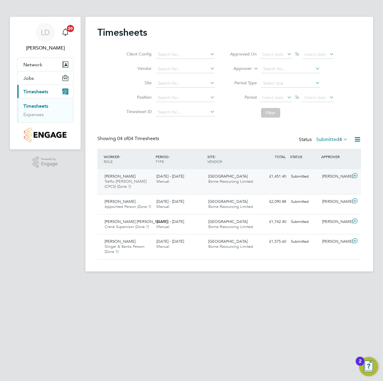
click at [353, 176] on icon at bounding box center [354, 175] width 7 height 5
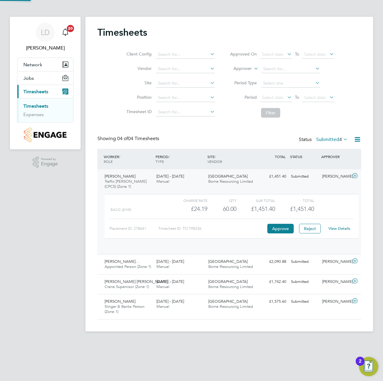
scroll to position [10, 58]
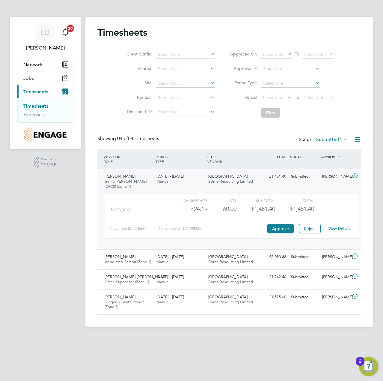
click at [341, 229] on link "View Details" at bounding box center [339, 228] width 22 height 5
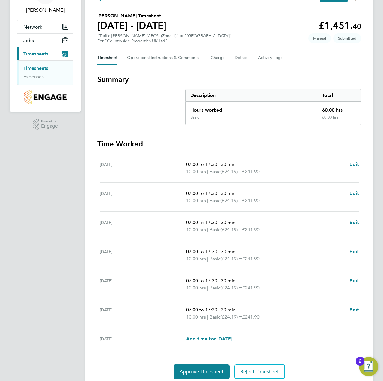
scroll to position [60, 0]
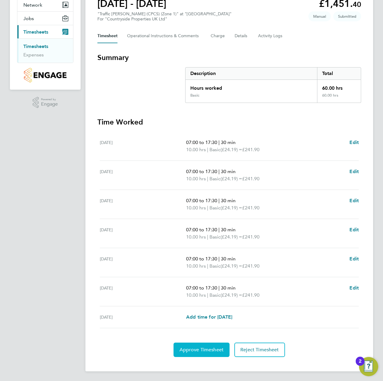
click at [201, 346] on span "Approve Timesheet" at bounding box center [202, 349] width 44 height 6
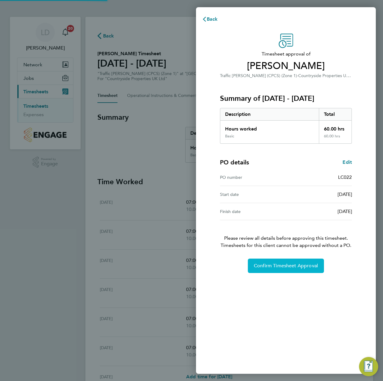
drag, startPoint x: 275, startPoint y: 272, endPoint x: 277, endPoint y: 266, distance: 6.0
click at [275, 270] on button "Confirm Timesheet Approval" at bounding box center [286, 265] width 76 height 14
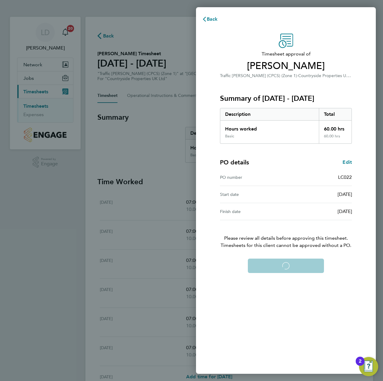
click at [278, 265] on div "Confirm Timesheet Approval Loading" at bounding box center [286, 265] width 146 height 14
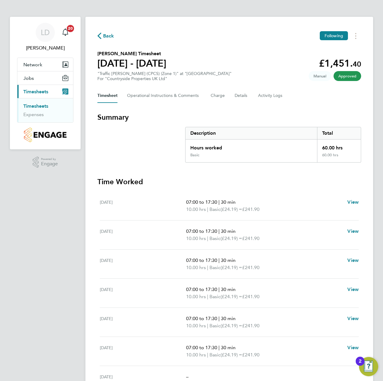
click at [112, 36] on span "Back" at bounding box center [108, 35] width 11 height 7
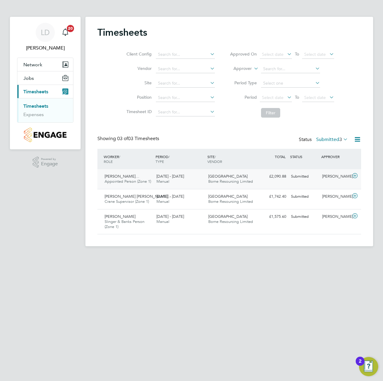
click at [355, 175] on icon at bounding box center [354, 175] width 7 height 5
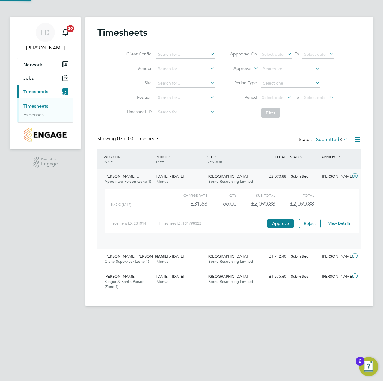
scroll to position [10, 58]
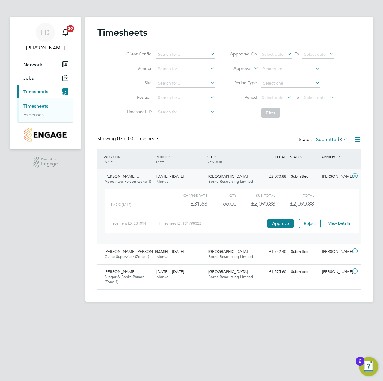
click at [344, 224] on link "View Details" at bounding box center [339, 223] width 22 height 5
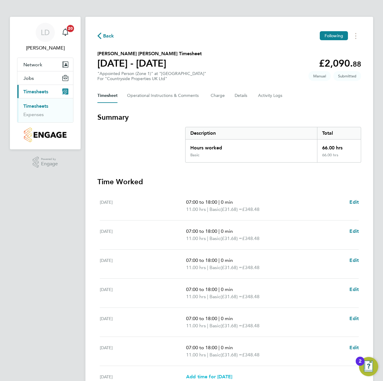
scroll to position [60, 0]
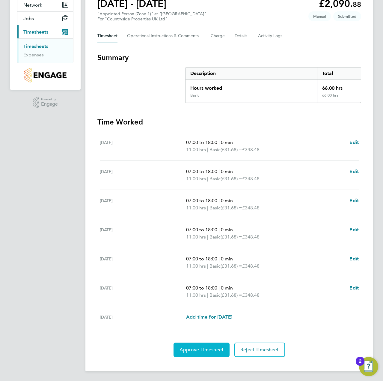
click at [199, 355] on button "Approve Timesheet" at bounding box center [202, 349] width 56 height 14
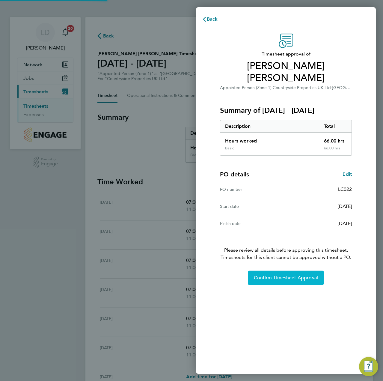
click at [286, 275] on span "Confirm Timesheet Approval" at bounding box center [286, 278] width 64 height 6
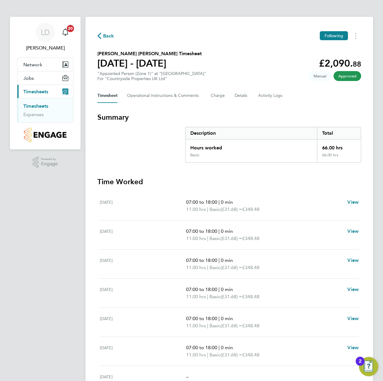
click at [110, 36] on span "Back" at bounding box center [108, 35] width 11 height 7
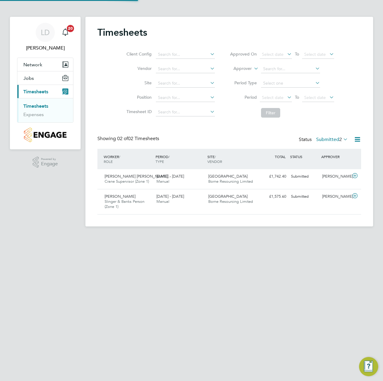
scroll to position [15, 52]
click at [356, 176] on icon at bounding box center [354, 175] width 7 height 5
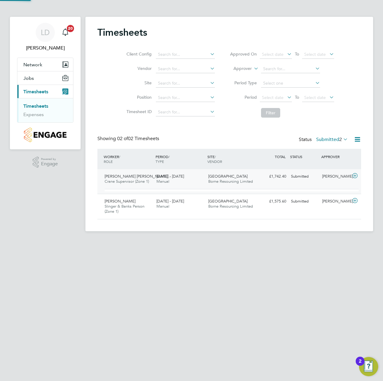
scroll to position [10, 58]
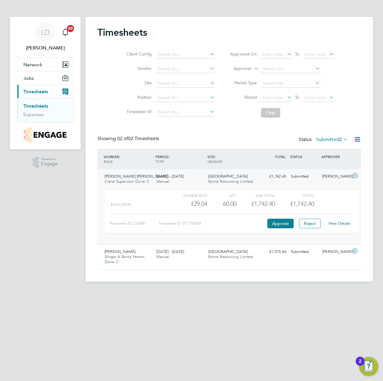
click at [337, 220] on div "View Details" at bounding box center [339, 223] width 29 height 10
click at [337, 223] on link "View Details" at bounding box center [339, 223] width 22 height 5
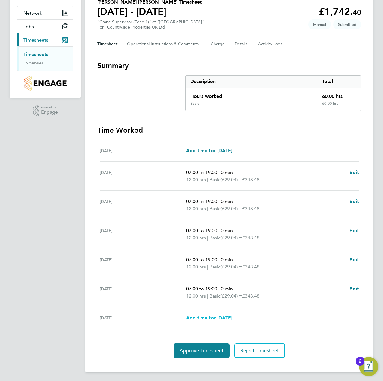
scroll to position [52, 0]
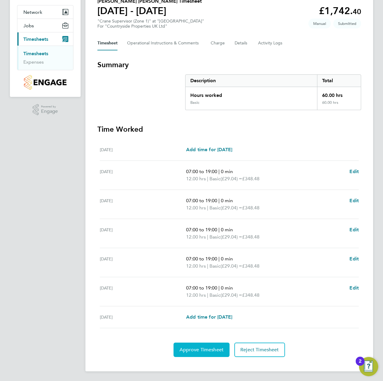
click at [189, 346] on button "Approve Timesheet" at bounding box center [202, 349] width 56 height 14
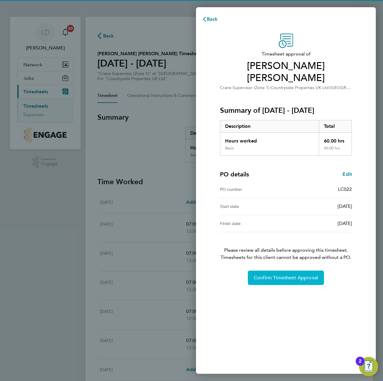
drag, startPoint x: 286, startPoint y: 260, endPoint x: 270, endPoint y: 265, distance: 16.5
click at [284, 270] on button "Confirm Timesheet Approval" at bounding box center [286, 277] width 76 height 14
click at [269, 270] on div "Confirm Timesheet Approval" at bounding box center [286, 277] width 146 height 14
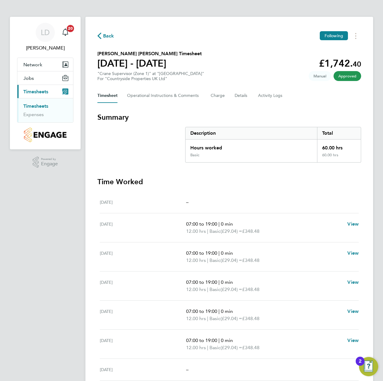
click at [106, 33] on span "Back" at bounding box center [108, 35] width 11 height 7
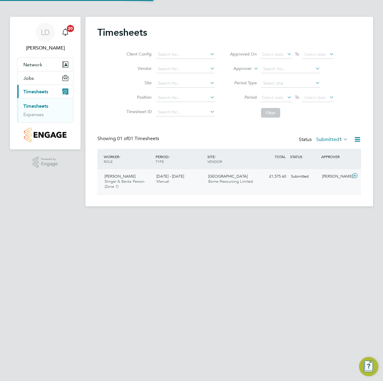
scroll to position [15, 52]
click at [354, 174] on icon at bounding box center [354, 175] width 7 height 5
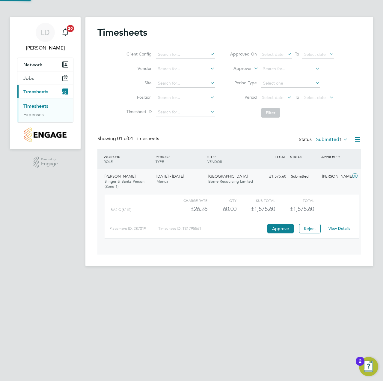
scroll to position [10, 58]
click at [335, 227] on link "View Details" at bounding box center [339, 228] width 22 height 5
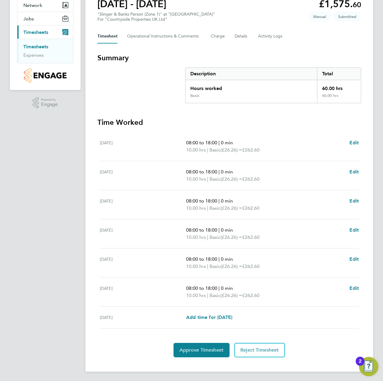
scroll to position [60, 0]
click at [209, 347] on span "Approve Timesheet" at bounding box center [202, 349] width 44 height 6
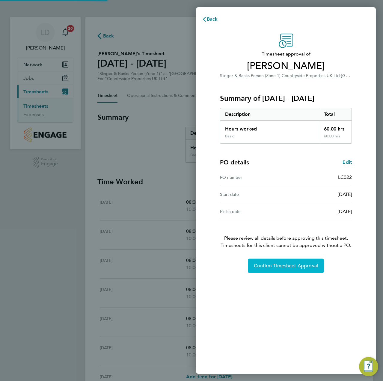
click at [267, 273] on div "Timesheet approval of [PERSON_NAME] Slinger & Banks Person (Zone 1) · Countrysi…" at bounding box center [286, 199] width 180 height 347
click at [271, 268] on span "Confirm Timesheet Approval" at bounding box center [286, 266] width 64 height 6
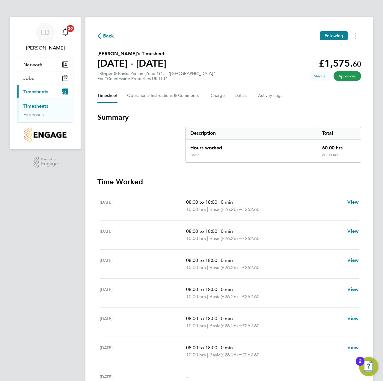
click at [106, 37] on span "Back" at bounding box center [108, 35] width 11 height 7
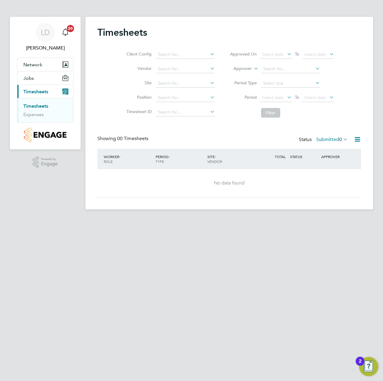
click at [33, 106] on link "Timesheets" at bounding box center [35, 106] width 25 height 6
click at [340, 139] on span "0" at bounding box center [340, 139] width 3 height 6
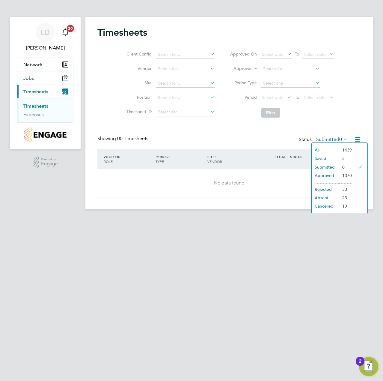
click at [337, 150] on li "All" at bounding box center [326, 150] width 28 height 8
